Goal: Complete application form

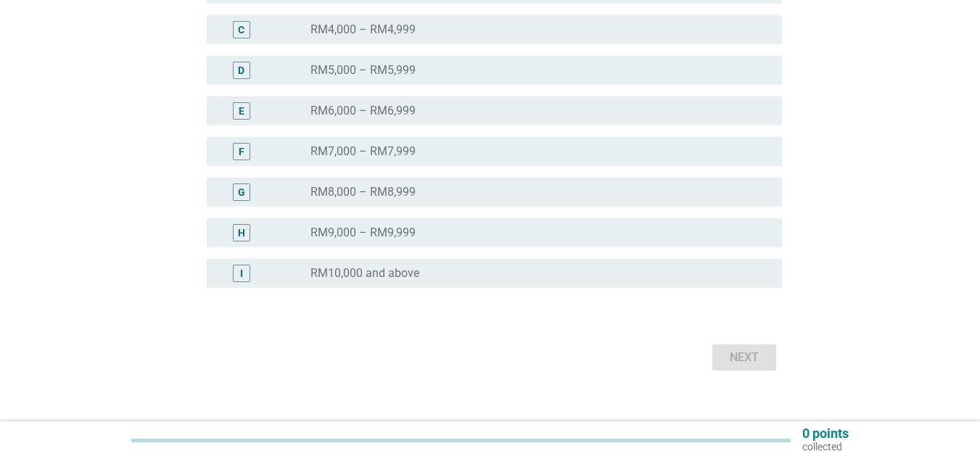
scroll to position [368, 0]
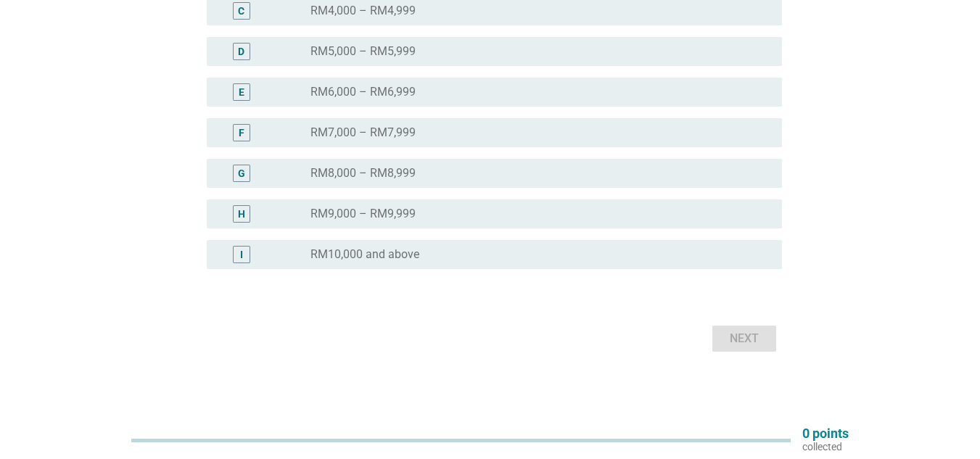
click at [397, 251] on label "RM10,000 and above" at bounding box center [364, 254] width 109 height 15
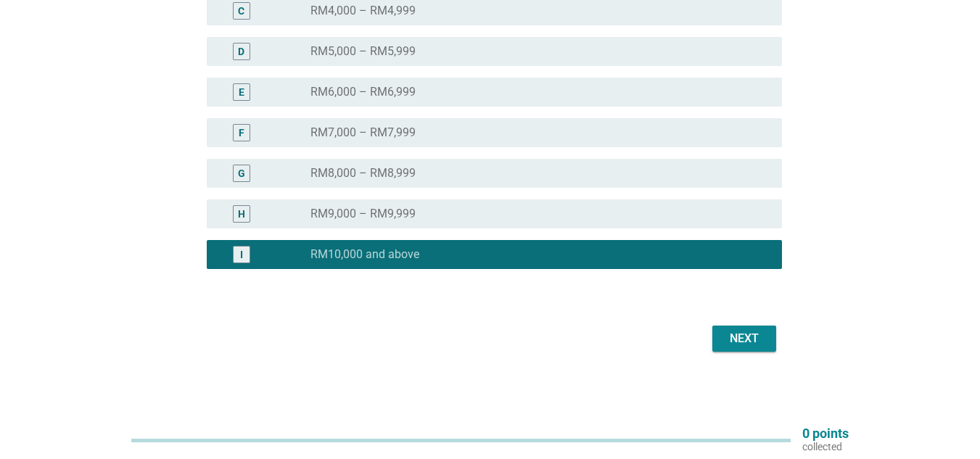
click at [715, 341] on button "Next" at bounding box center [744, 339] width 64 height 26
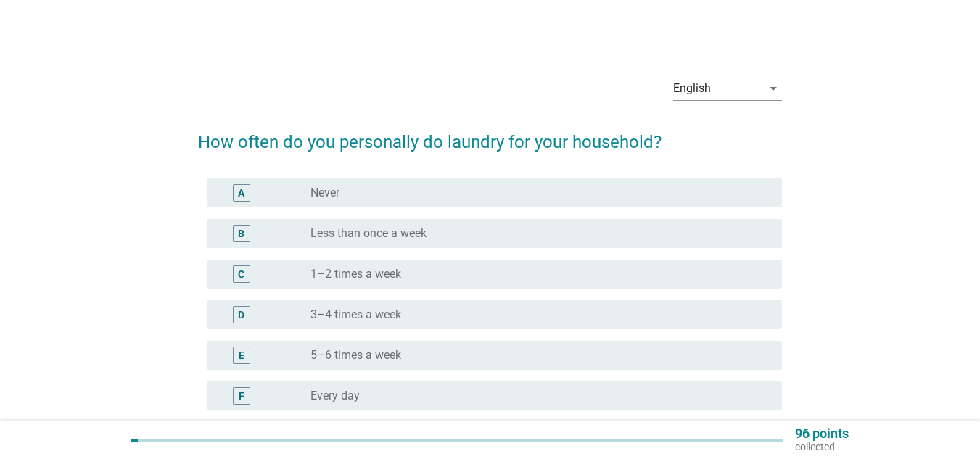
scroll to position [73, 0]
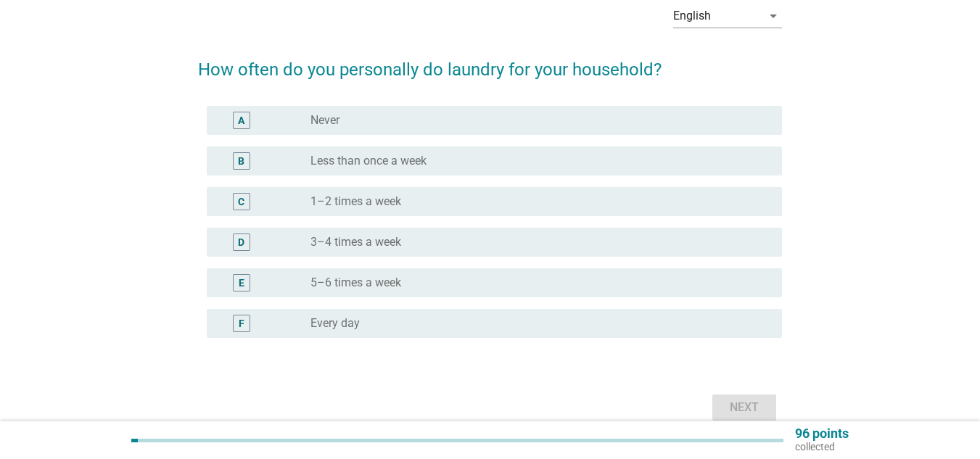
click at [429, 247] on div "radio_button_unchecked 3–4 times a week" at bounding box center [534, 242] width 448 height 15
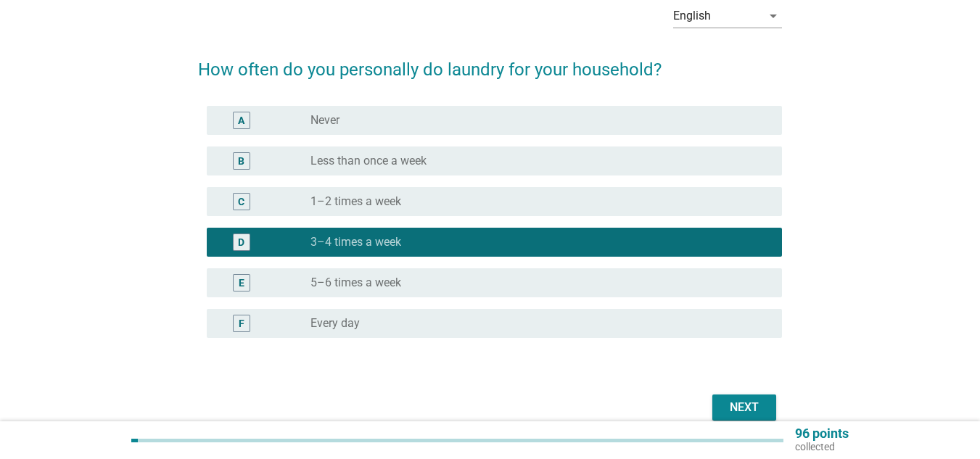
click at [426, 278] on div "radio_button_unchecked 5–6 times a week" at bounding box center [534, 283] width 448 height 15
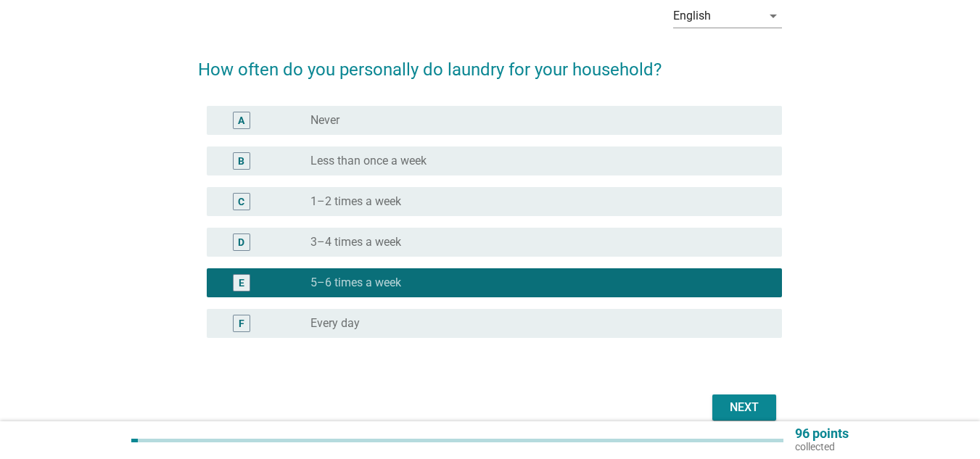
click at [761, 408] on div "Next" at bounding box center [744, 407] width 41 height 17
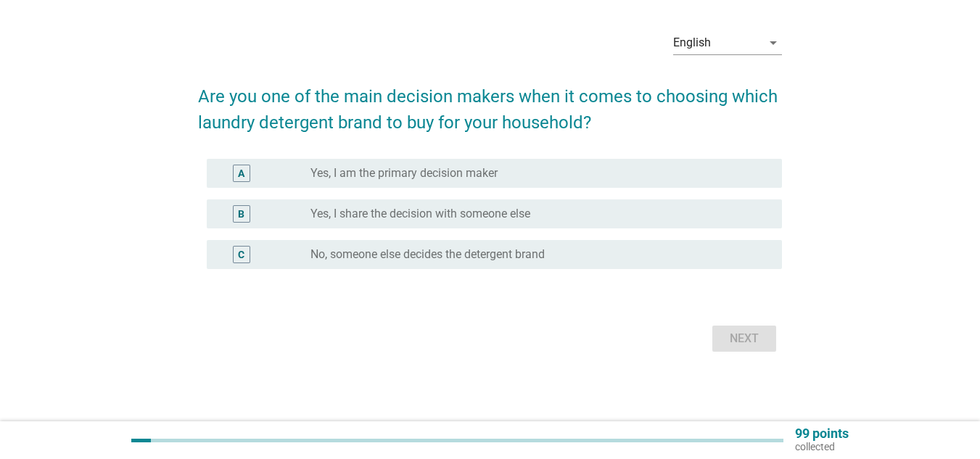
scroll to position [0, 0]
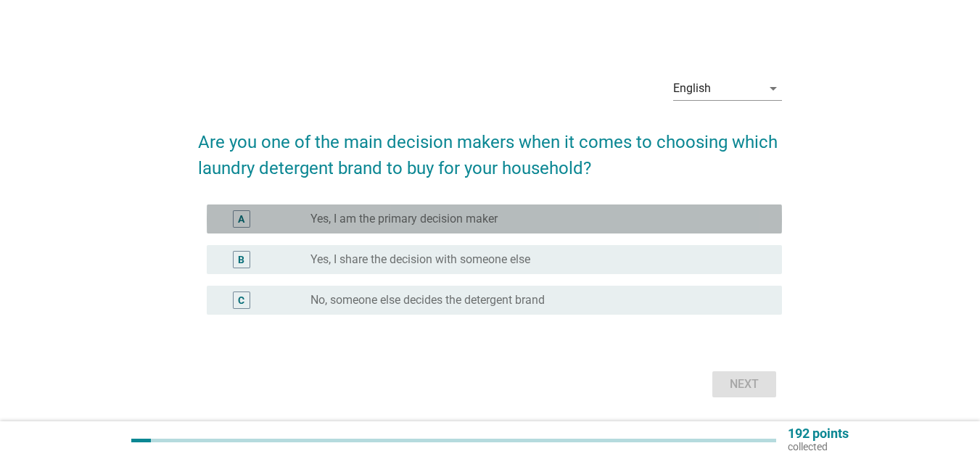
drag, startPoint x: 586, startPoint y: 220, endPoint x: 783, endPoint y: 337, distance: 229.2
click at [587, 220] on div "radio_button_unchecked Yes, I am the primary decision maker" at bounding box center [534, 219] width 448 height 15
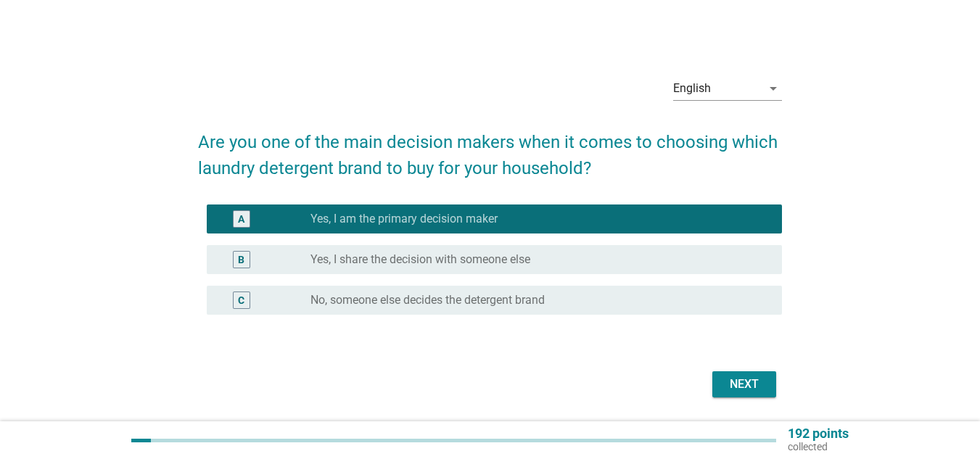
click at [748, 380] on div "Next" at bounding box center [744, 384] width 41 height 17
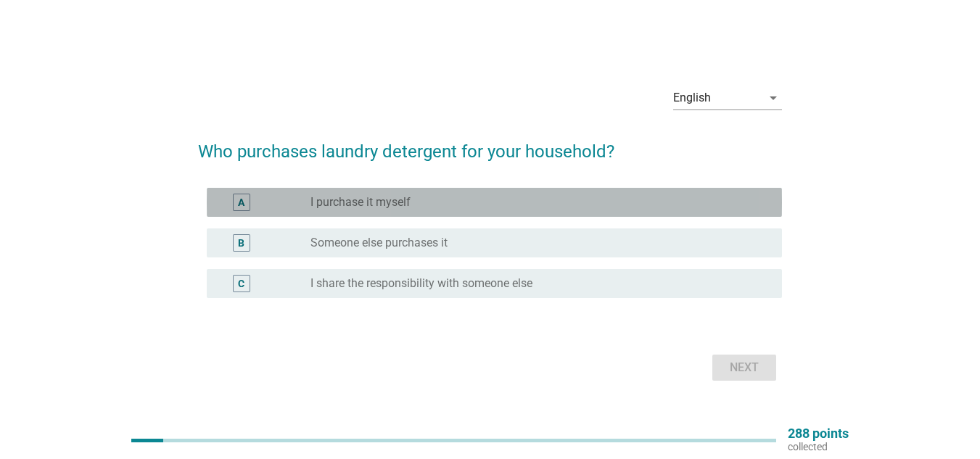
click at [554, 195] on div "radio_button_unchecked I purchase it myself" at bounding box center [534, 202] width 448 height 15
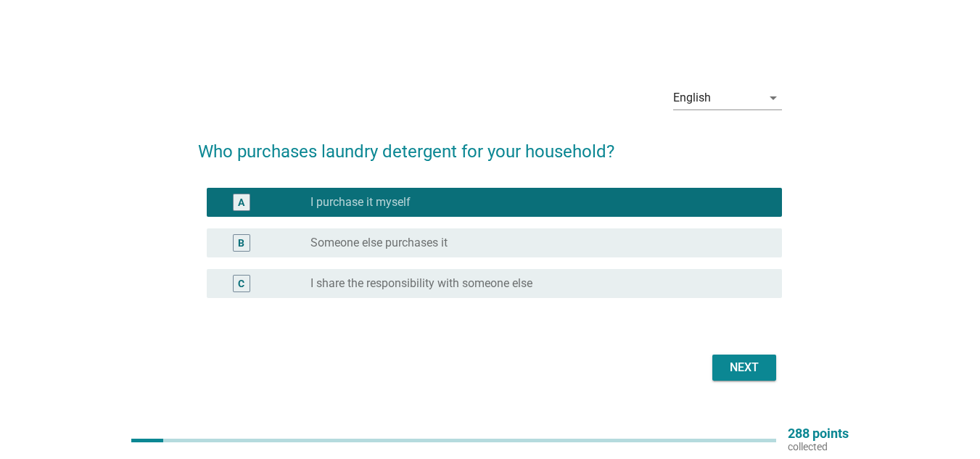
click at [737, 365] on div "Next" at bounding box center [744, 367] width 41 height 17
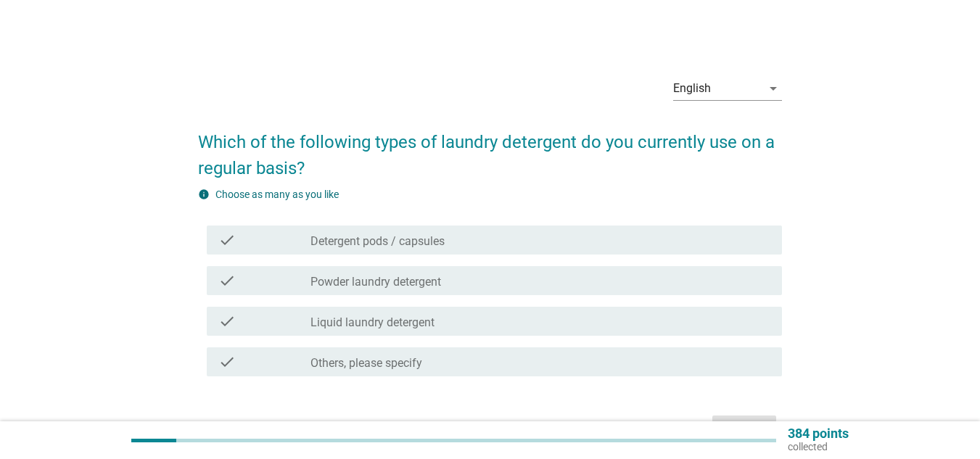
click at [472, 330] on div "check check_box_outline_blank Liquid laundry detergent" at bounding box center [494, 321] width 575 height 29
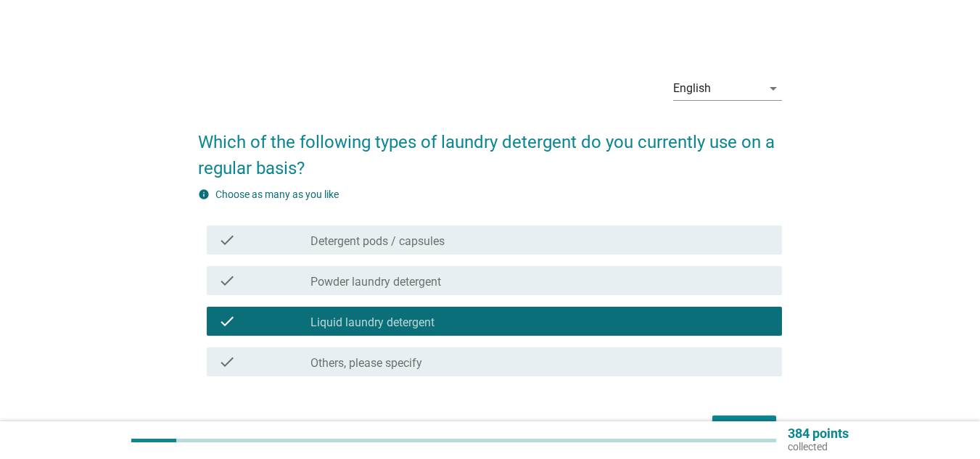
scroll to position [90, 0]
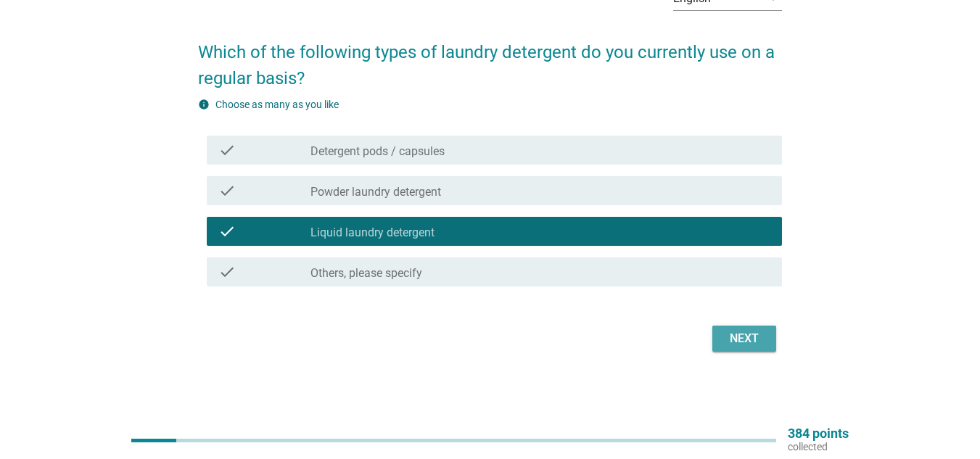
click at [761, 338] on div "Next" at bounding box center [744, 338] width 41 height 17
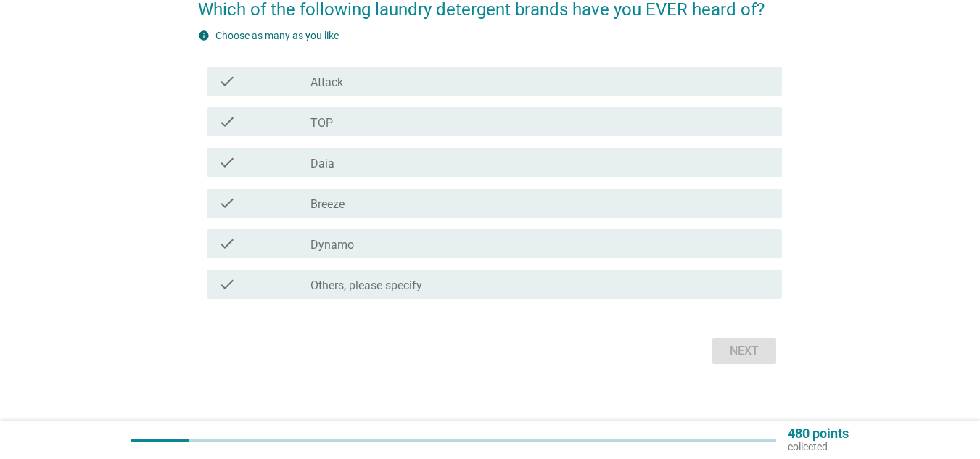
scroll to position [145, 0]
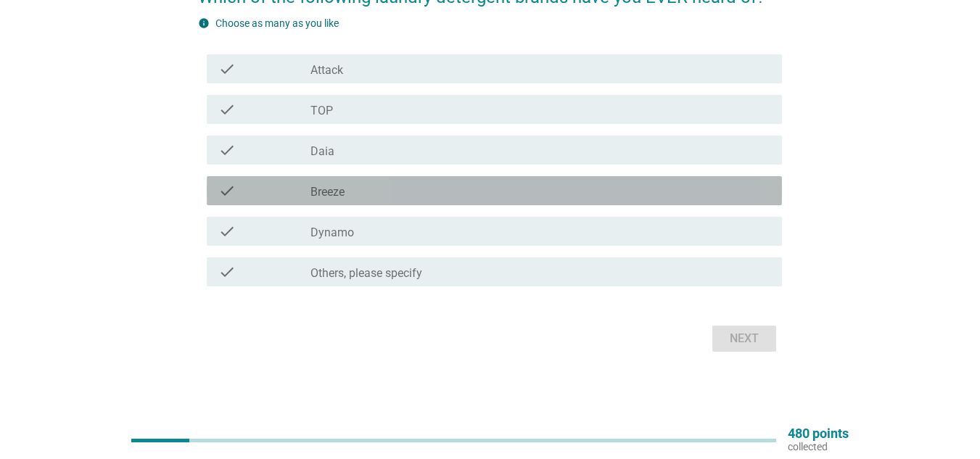
click at [337, 197] on label "Breeze" at bounding box center [327, 192] width 34 height 15
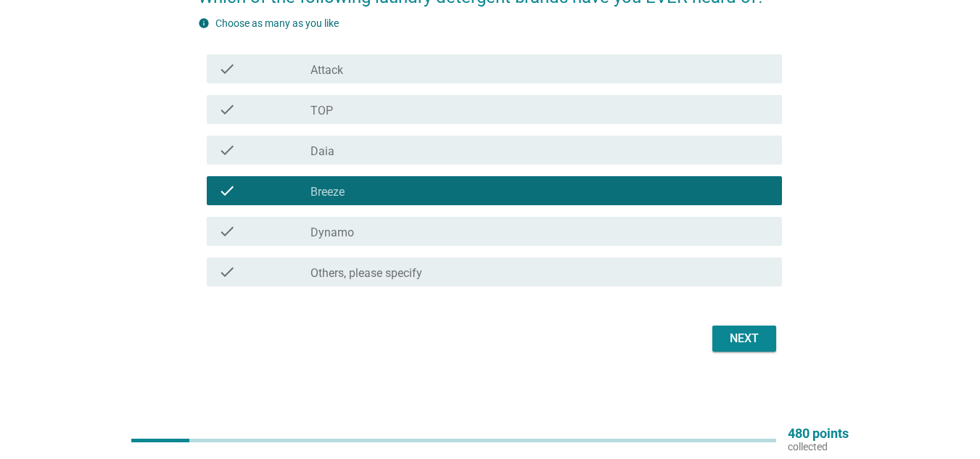
click at [746, 343] on div "Next" at bounding box center [744, 338] width 41 height 17
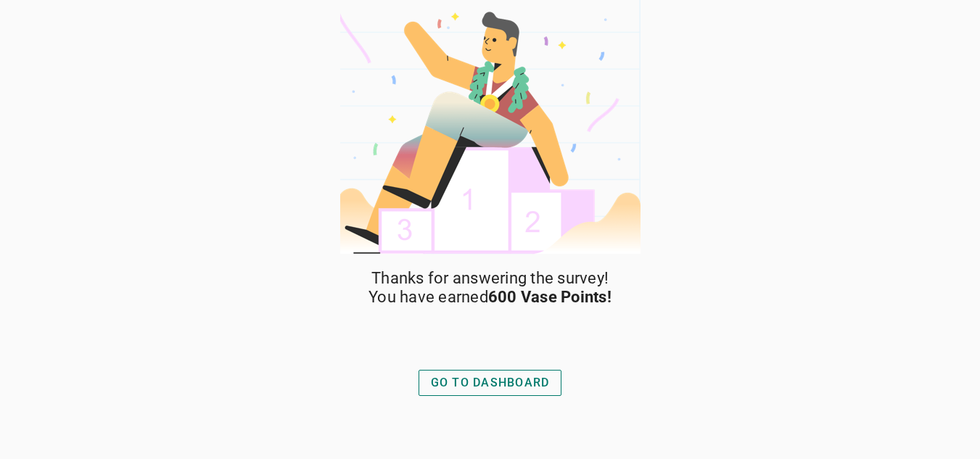
click at [491, 371] on button "GO TO DASHBOARD" at bounding box center [490, 383] width 144 height 26
